Goal: Browse casually: Explore the website without a specific task or goal

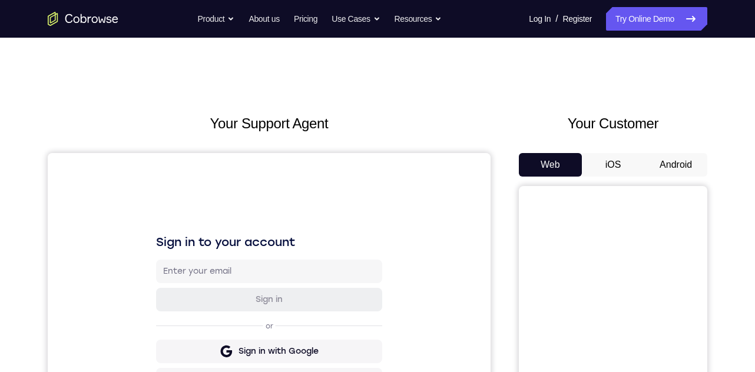
click at [666, 165] on button "Android" at bounding box center [675, 165] width 63 height 24
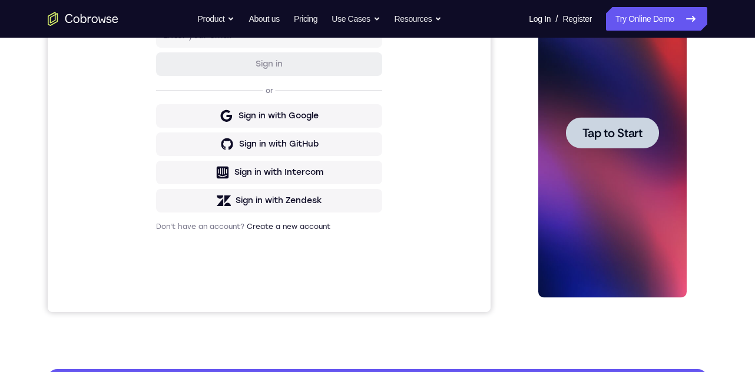
click at [626, 149] on div at bounding box center [612, 133] width 148 height 330
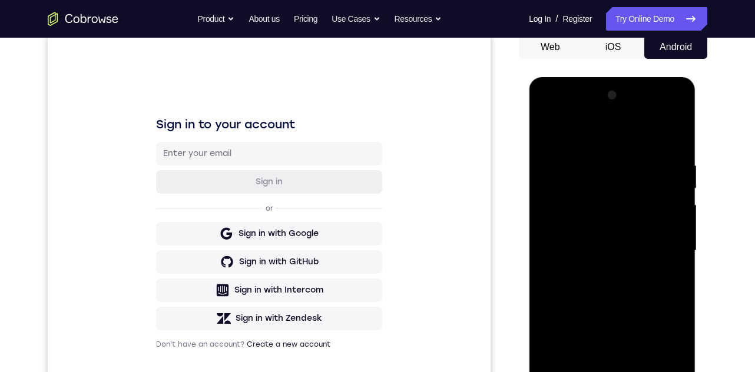
scroll to position [177, 0]
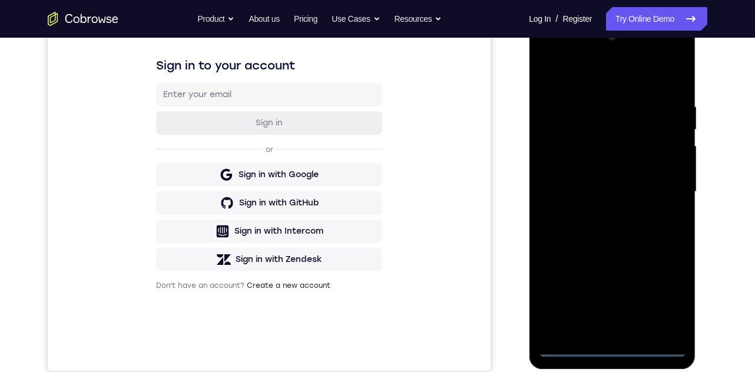
click at [610, 344] on div at bounding box center [612, 192] width 148 height 330
click at [669, 296] on div at bounding box center [612, 192] width 148 height 330
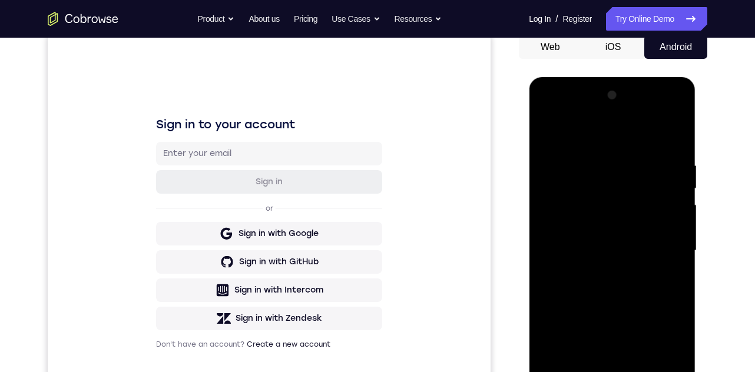
click at [605, 137] on div at bounding box center [612, 251] width 148 height 330
click at [665, 250] on div at bounding box center [612, 251] width 148 height 330
click at [596, 272] on div at bounding box center [612, 251] width 148 height 330
click at [588, 237] on div at bounding box center [612, 251] width 148 height 330
drag, startPoint x: 662, startPoint y: 182, endPoint x: 671, endPoint y: 200, distance: 20.5
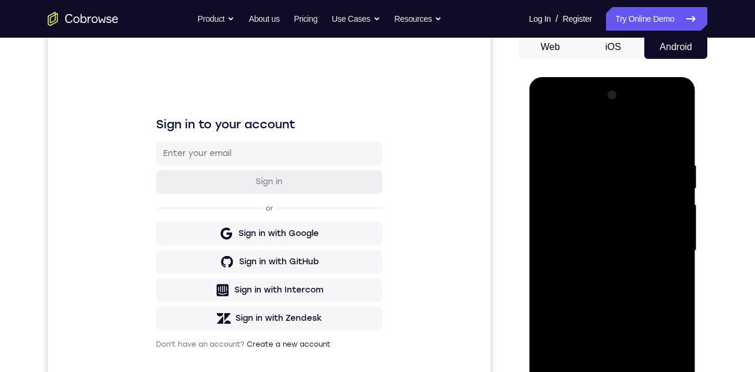
click at [672, 198] on div at bounding box center [612, 251] width 148 height 330
click at [667, 201] on div at bounding box center [612, 251] width 148 height 330
click at [665, 203] on div at bounding box center [612, 251] width 148 height 330
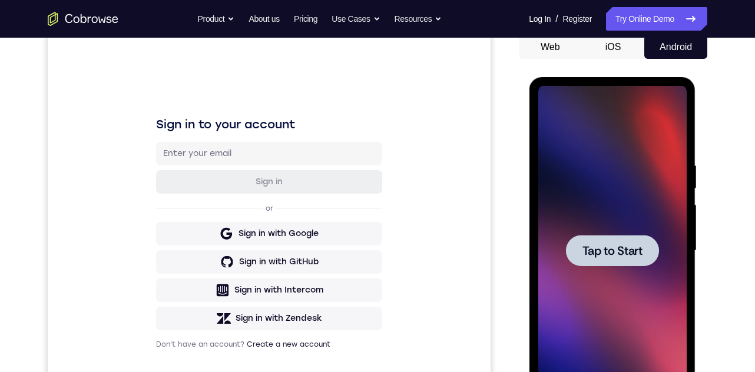
scroll to position [344, 0]
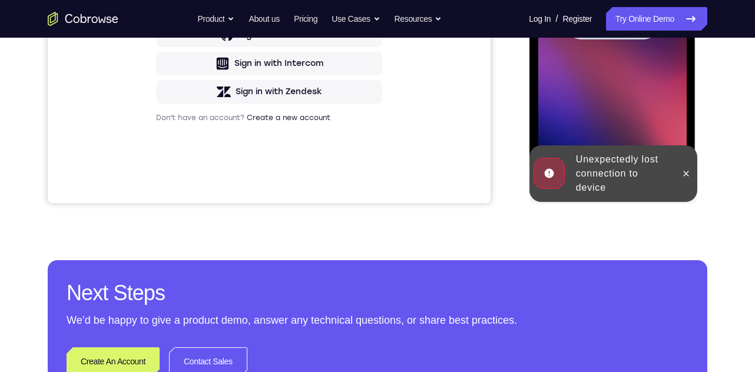
click at [623, 68] on div at bounding box center [612, 24] width 148 height 330
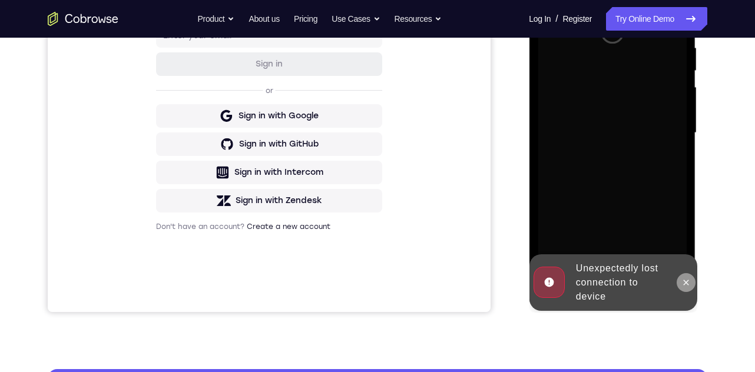
click at [685, 283] on icon at bounding box center [685, 282] width 5 height 5
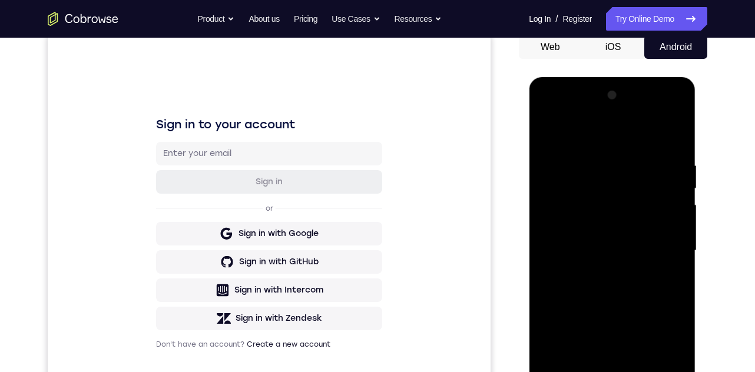
scroll to position [294, 0]
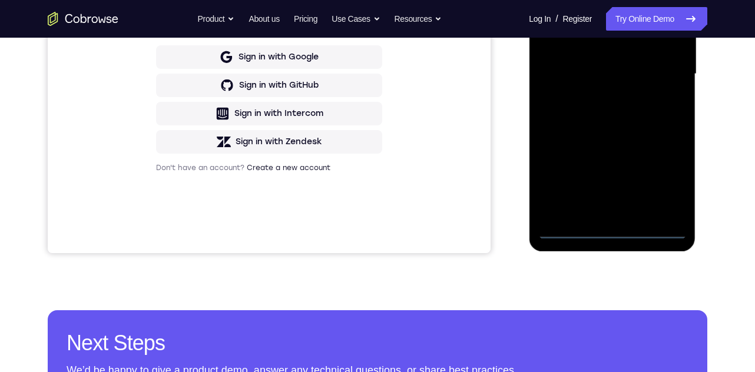
click at [610, 226] on div at bounding box center [612, 74] width 148 height 330
click at [612, 233] on div at bounding box center [612, 74] width 148 height 330
click at [658, 182] on div at bounding box center [612, 74] width 148 height 330
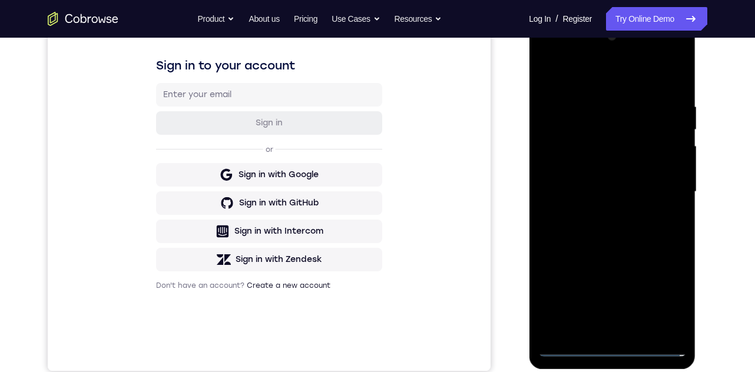
scroll to position [59, 0]
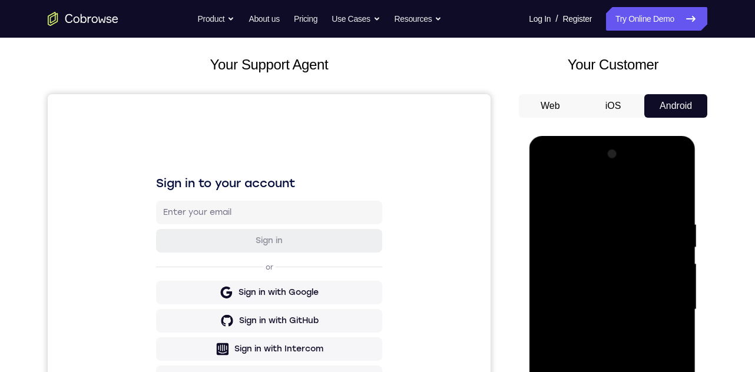
click at [598, 201] on div at bounding box center [612, 310] width 148 height 330
click at [655, 310] on div at bounding box center [612, 310] width 148 height 330
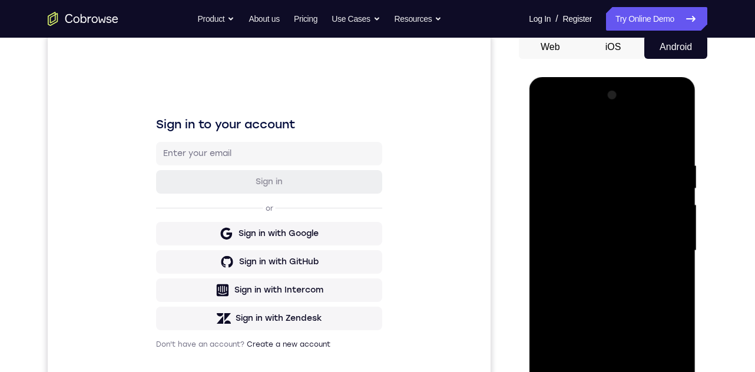
click at [594, 273] on div at bounding box center [612, 251] width 148 height 330
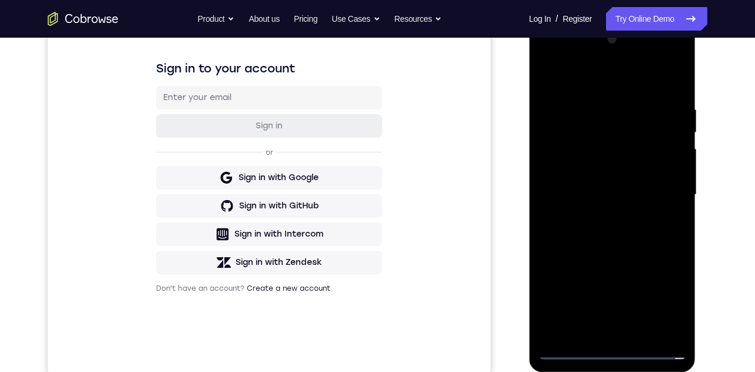
click at [606, 180] on div at bounding box center [612, 195] width 148 height 330
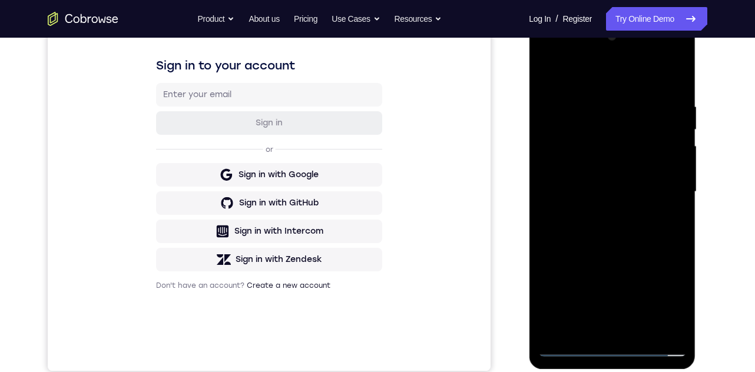
click at [605, 157] on div at bounding box center [612, 192] width 148 height 330
click at [592, 143] on div at bounding box center [612, 192] width 148 height 330
click at [608, 191] on div at bounding box center [612, 192] width 148 height 330
click at [628, 228] on div at bounding box center [612, 192] width 148 height 330
click at [670, 90] on div at bounding box center [612, 192] width 148 height 330
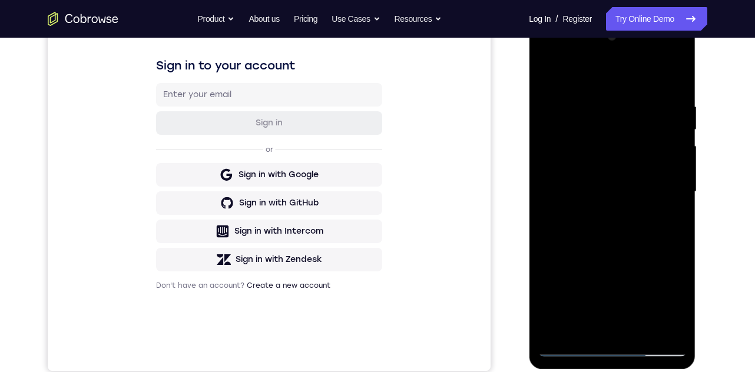
click at [581, 326] on div at bounding box center [612, 192] width 148 height 330
click at [619, 74] on div at bounding box center [612, 192] width 148 height 330
click at [592, 94] on div at bounding box center [612, 192] width 148 height 330
click at [656, 241] on div at bounding box center [612, 192] width 148 height 330
click at [568, 89] on div at bounding box center [612, 192] width 148 height 330
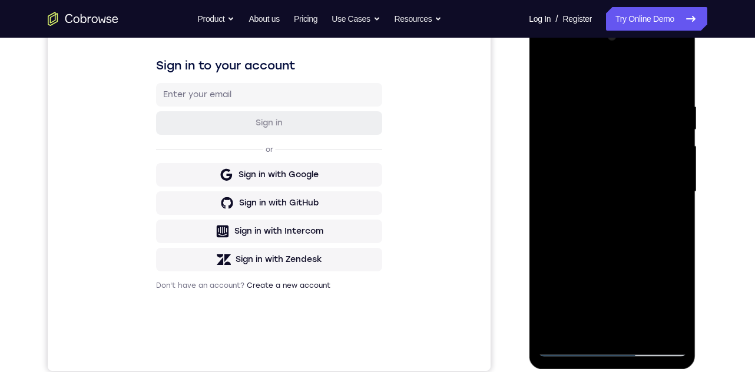
click at [572, 114] on div at bounding box center [612, 192] width 148 height 330
click at [595, 113] on div at bounding box center [612, 192] width 148 height 330
click at [599, 113] on div at bounding box center [612, 192] width 148 height 330
click at [626, 112] on div at bounding box center [612, 192] width 148 height 330
click at [616, 257] on div at bounding box center [612, 192] width 148 height 330
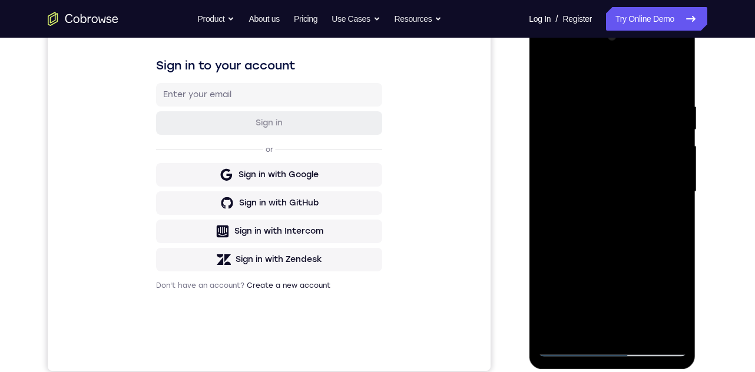
click at [573, 323] on div at bounding box center [612, 192] width 148 height 330
click at [674, 303] on div at bounding box center [612, 192] width 148 height 330
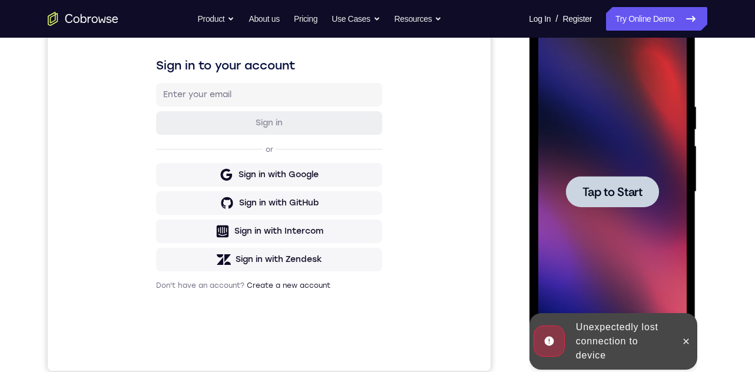
click at [636, 274] on div at bounding box center [612, 192] width 148 height 330
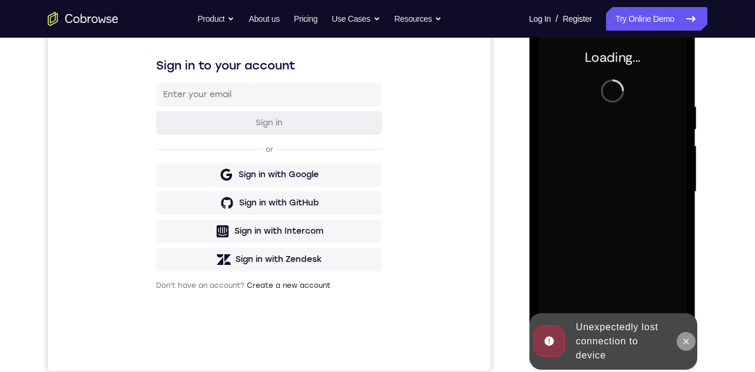
click at [685, 340] on icon at bounding box center [685, 341] width 9 height 9
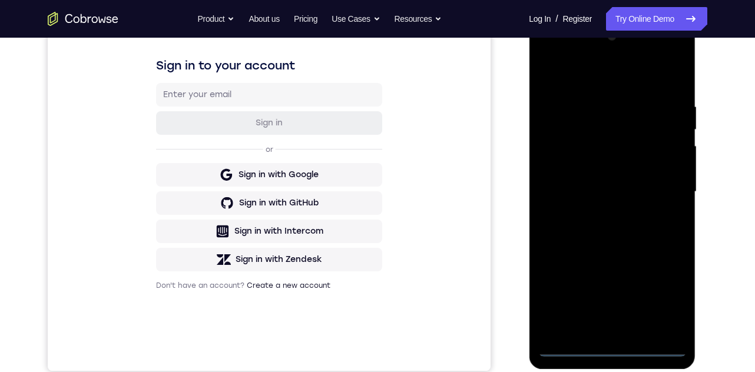
click at [608, 350] on div at bounding box center [612, 192] width 148 height 330
click at [660, 299] on div at bounding box center [612, 192] width 148 height 330
click at [588, 81] on div at bounding box center [612, 192] width 148 height 330
click at [660, 199] on div at bounding box center [612, 192] width 148 height 330
click at [592, 215] on div at bounding box center [612, 192] width 148 height 330
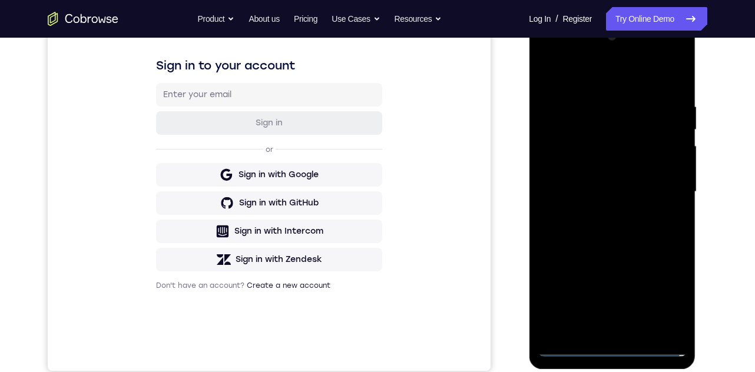
drag, startPoint x: 610, startPoint y: 185, endPoint x: 624, endPoint y: 169, distance: 21.3
click at [610, 184] on div at bounding box center [612, 192] width 148 height 330
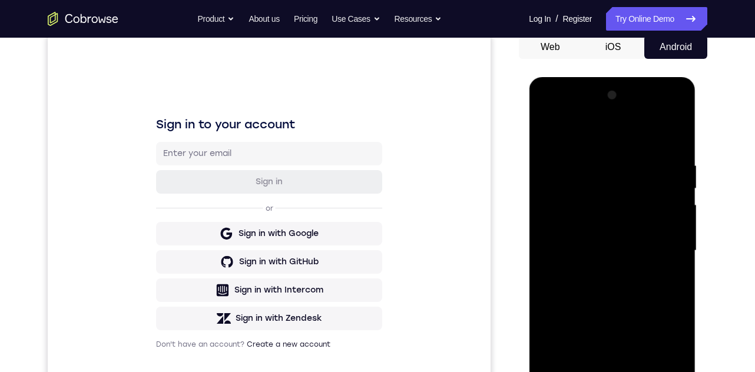
click at [612, 215] on div at bounding box center [612, 251] width 148 height 330
click at [615, 251] on div at bounding box center [612, 251] width 148 height 330
click at [617, 286] on div at bounding box center [612, 251] width 148 height 330
click at [617, 299] on div at bounding box center [612, 251] width 148 height 330
click at [579, 372] on div at bounding box center [612, 251] width 148 height 330
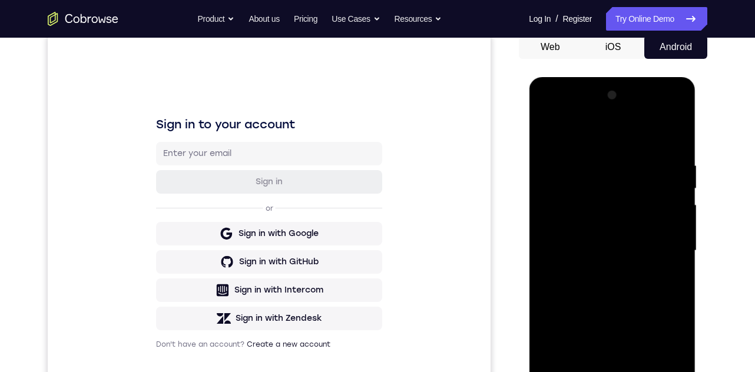
click at [569, 134] on div at bounding box center [612, 251] width 148 height 330
click at [601, 151] on div at bounding box center [612, 251] width 148 height 330
click at [641, 175] on div at bounding box center [612, 251] width 148 height 330
click at [624, 307] on div at bounding box center [612, 251] width 148 height 330
click at [656, 271] on div at bounding box center [612, 251] width 148 height 330
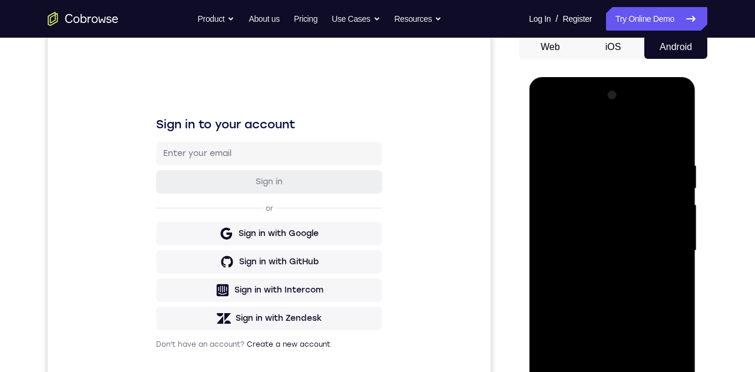
click at [556, 372] on div at bounding box center [612, 251] width 148 height 330
click at [671, 363] on div at bounding box center [612, 251] width 148 height 330
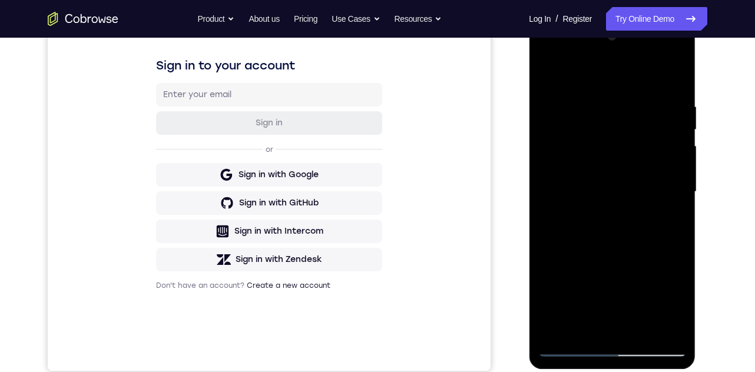
click at [667, 224] on div at bounding box center [612, 192] width 148 height 330
click at [663, 220] on div at bounding box center [612, 192] width 148 height 330
click at [608, 66] on div at bounding box center [612, 192] width 148 height 330
click at [599, 251] on div at bounding box center [612, 192] width 148 height 330
click at [565, 260] on div at bounding box center [612, 192] width 148 height 330
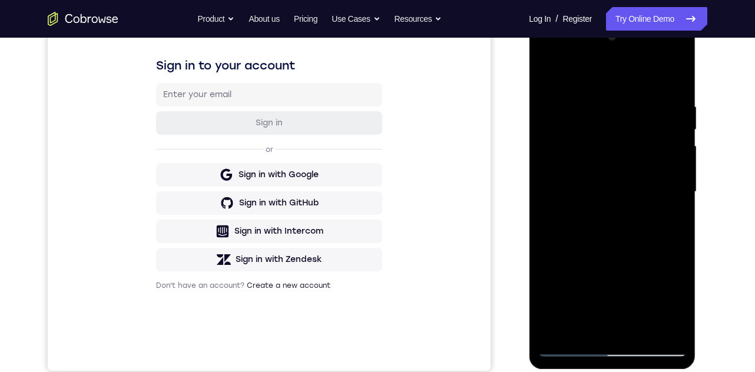
click at [596, 247] on div at bounding box center [612, 192] width 148 height 330
click at [586, 287] on div at bounding box center [612, 192] width 148 height 330
drag, startPoint x: 674, startPoint y: 184, endPoint x: 971, endPoint y: 79, distance: 314.7
click at [674, 184] on div at bounding box center [612, 192] width 148 height 330
click at [548, 75] on div at bounding box center [612, 192] width 148 height 330
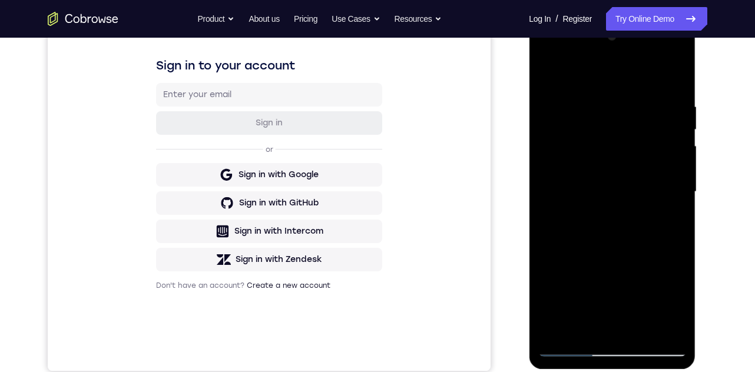
click at [548, 72] on div at bounding box center [612, 192] width 148 height 330
click at [622, 200] on div at bounding box center [612, 192] width 148 height 330
click at [561, 219] on div at bounding box center [612, 192] width 148 height 330
drag, startPoint x: 616, startPoint y: 92, endPoint x: 533, endPoint y: 76, distance: 85.1
click at [595, 101] on div at bounding box center [612, 192] width 148 height 330
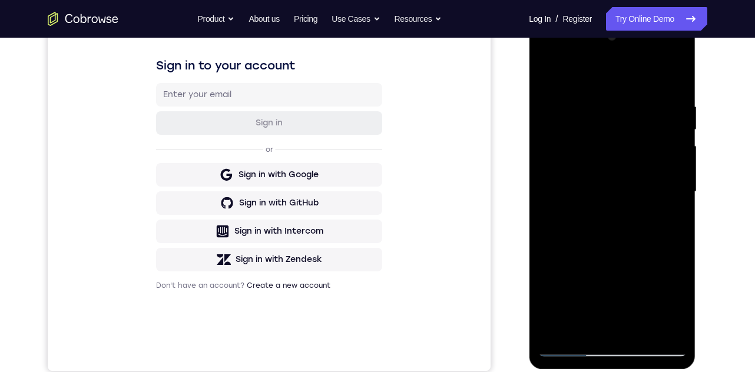
click at [544, 69] on div at bounding box center [612, 192] width 148 height 330
click at [544, 74] on div at bounding box center [612, 192] width 148 height 330
click at [602, 69] on div at bounding box center [612, 192] width 148 height 330
click at [628, 234] on div at bounding box center [612, 192] width 148 height 330
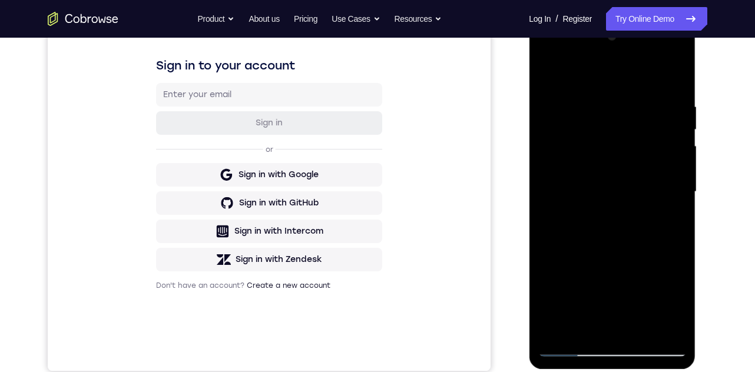
click at [566, 241] on div at bounding box center [612, 192] width 148 height 330
drag, startPoint x: 641, startPoint y: 111, endPoint x: 569, endPoint y: 120, distance: 71.8
click at [589, 122] on div at bounding box center [612, 192] width 148 height 330
click at [546, 114] on div at bounding box center [612, 192] width 148 height 330
click at [545, 113] on div at bounding box center [612, 192] width 148 height 330
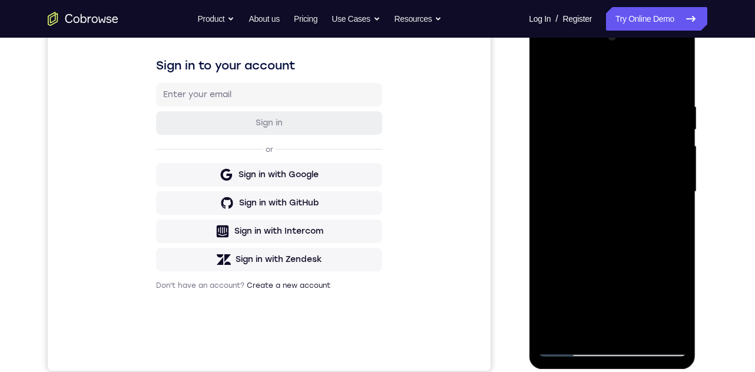
click at [565, 345] on div at bounding box center [612, 192] width 148 height 330
click at [629, 111] on div at bounding box center [612, 192] width 148 height 330
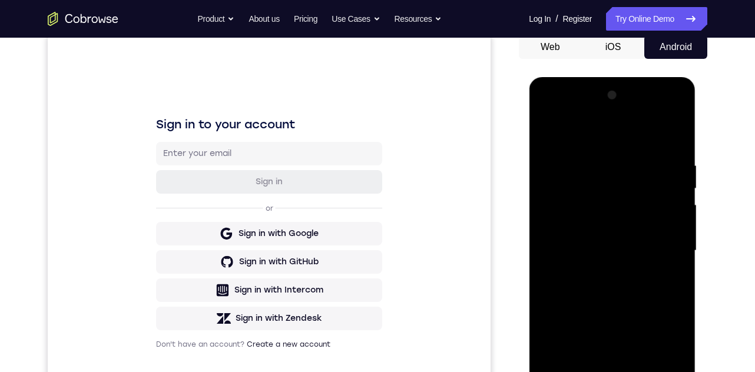
scroll to position [231, 0]
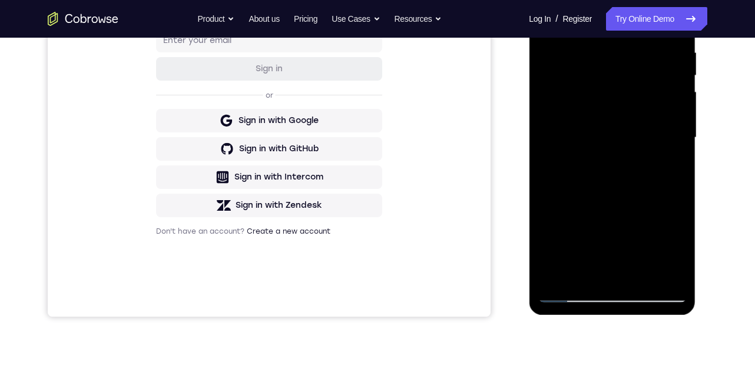
click at [643, 272] on div at bounding box center [612, 138] width 148 height 330
click at [612, 141] on div at bounding box center [612, 138] width 148 height 330
click at [671, 165] on div at bounding box center [612, 138] width 148 height 330
click at [549, 19] on div at bounding box center [612, 138] width 148 height 330
click at [626, 130] on div at bounding box center [612, 138] width 148 height 330
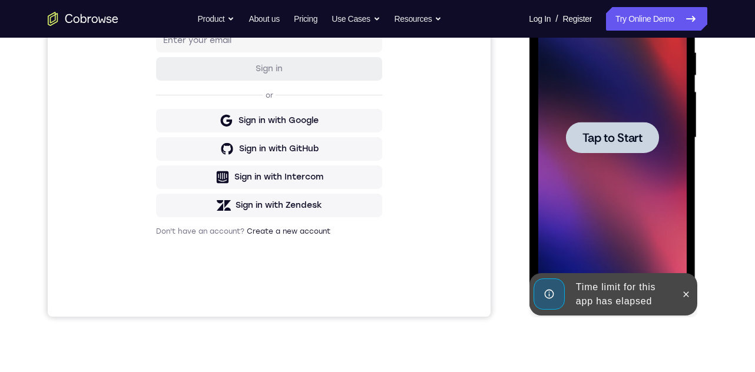
scroll to position [177, 0]
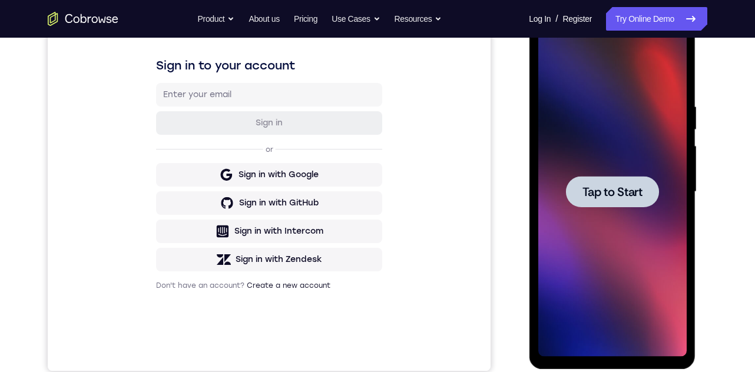
click at [624, 242] on div at bounding box center [612, 192] width 148 height 330
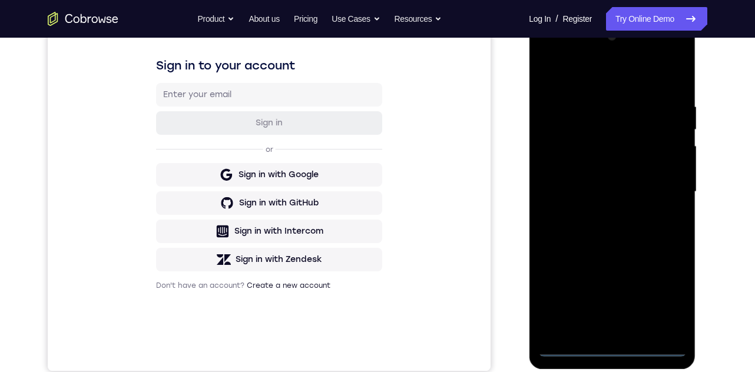
click at [612, 351] on div at bounding box center [612, 192] width 148 height 330
click at [652, 285] on div at bounding box center [612, 192] width 148 height 330
click at [659, 296] on div at bounding box center [612, 192] width 148 height 330
click at [622, 75] on div at bounding box center [612, 192] width 148 height 330
click at [664, 198] on div at bounding box center [612, 192] width 148 height 330
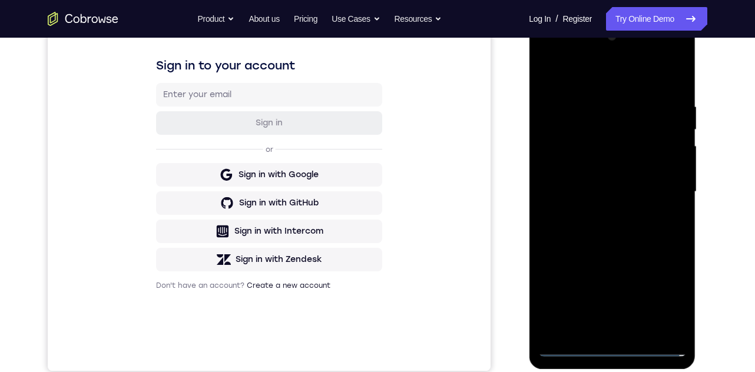
click at [593, 330] on div at bounding box center [612, 192] width 148 height 330
click at [608, 174] on div at bounding box center [612, 192] width 148 height 330
click at [623, 173] on div at bounding box center [612, 192] width 148 height 330
click at [650, 195] on div at bounding box center [612, 192] width 148 height 330
click at [591, 236] on div at bounding box center [612, 192] width 148 height 330
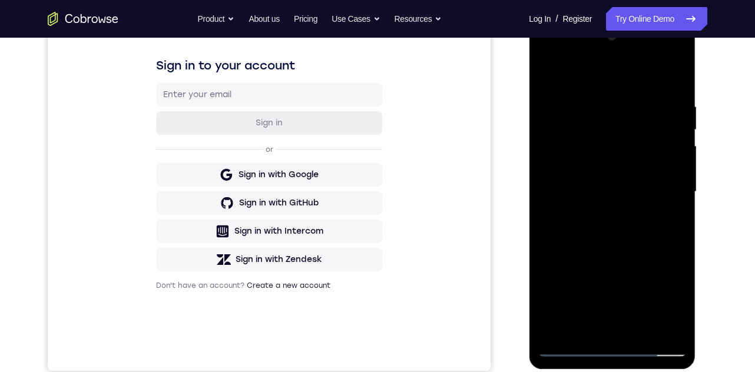
click at [618, 238] on div at bounding box center [612, 192] width 148 height 330
click at [642, 327] on div at bounding box center [612, 192] width 148 height 330
click at [609, 250] on div at bounding box center [612, 192] width 148 height 330
click at [605, 184] on div at bounding box center [612, 192] width 148 height 330
click at [666, 219] on div at bounding box center [612, 192] width 148 height 330
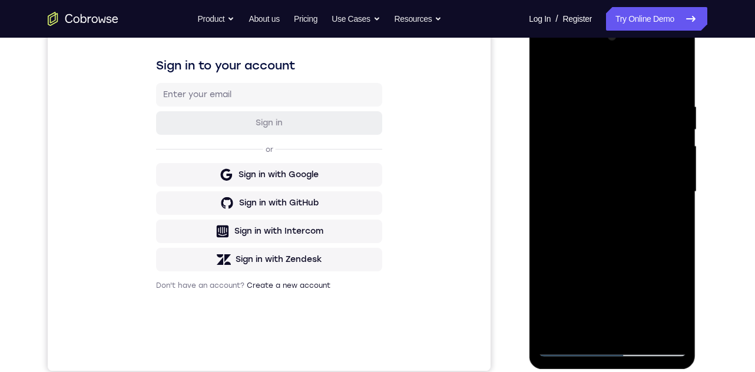
click at [664, 223] on div at bounding box center [612, 192] width 148 height 330
click at [672, 300] on div at bounding box center [612, 192] width 148 height 330
click at [651, 226] on div at bounding box center [612, 192] width 148 height 330
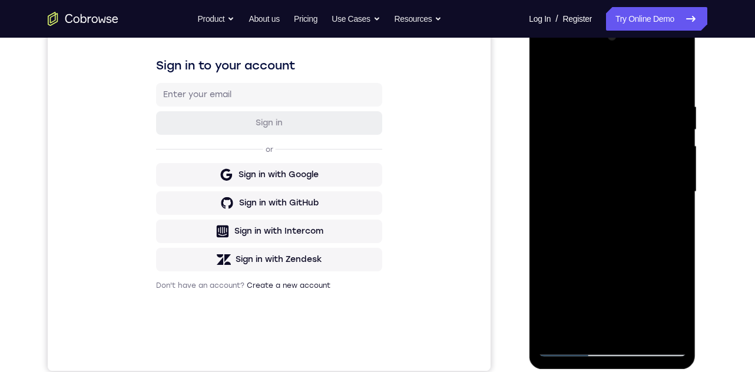
click at [662, 221] on div at bounding box center [612, 192] width 148 height 330
click at [549, 78] on div at bounding box center [612, 192] width 148 height 330
